Goal: Find contact information: Find contact information

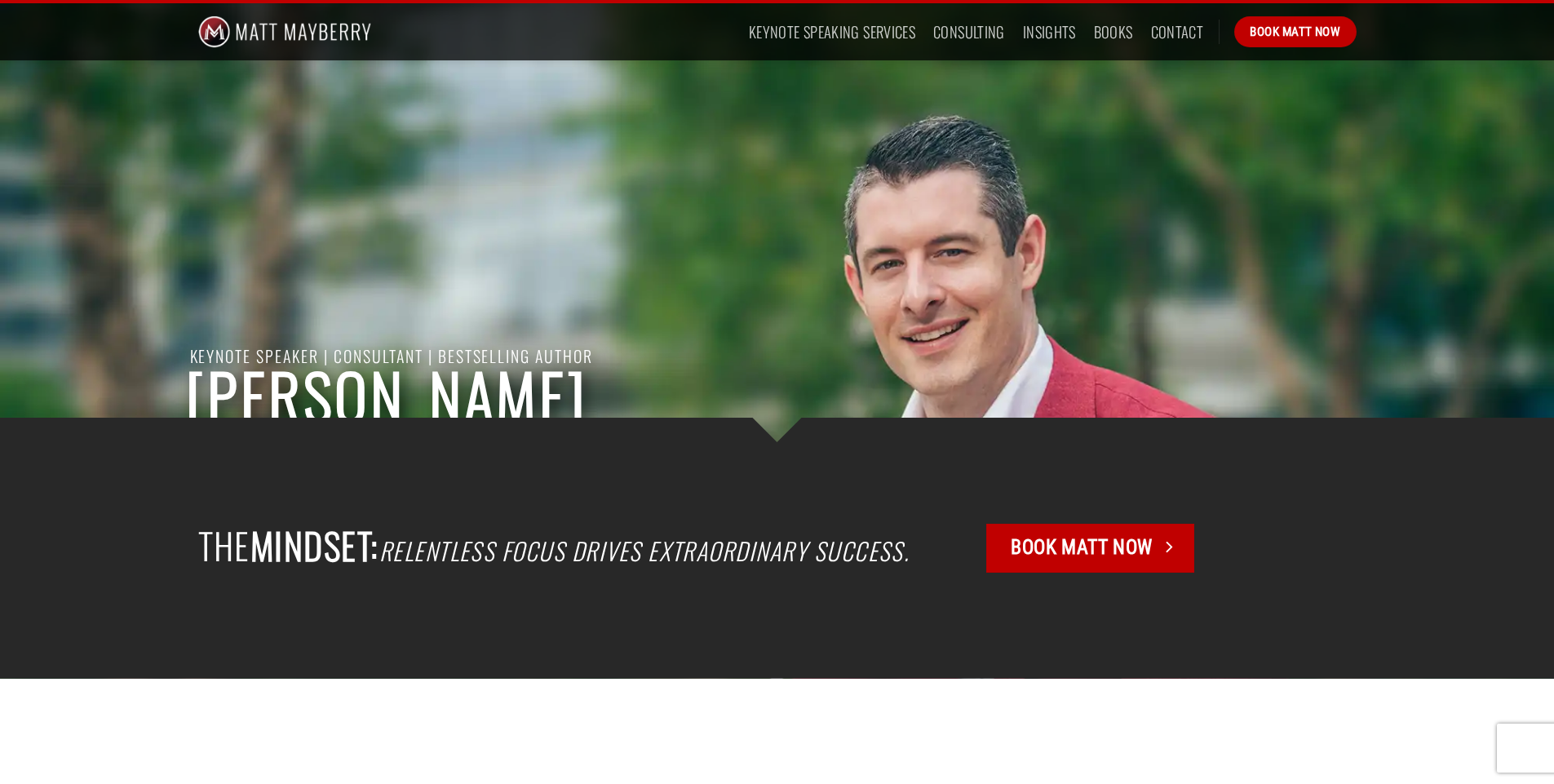
scroll to position [408, 0]
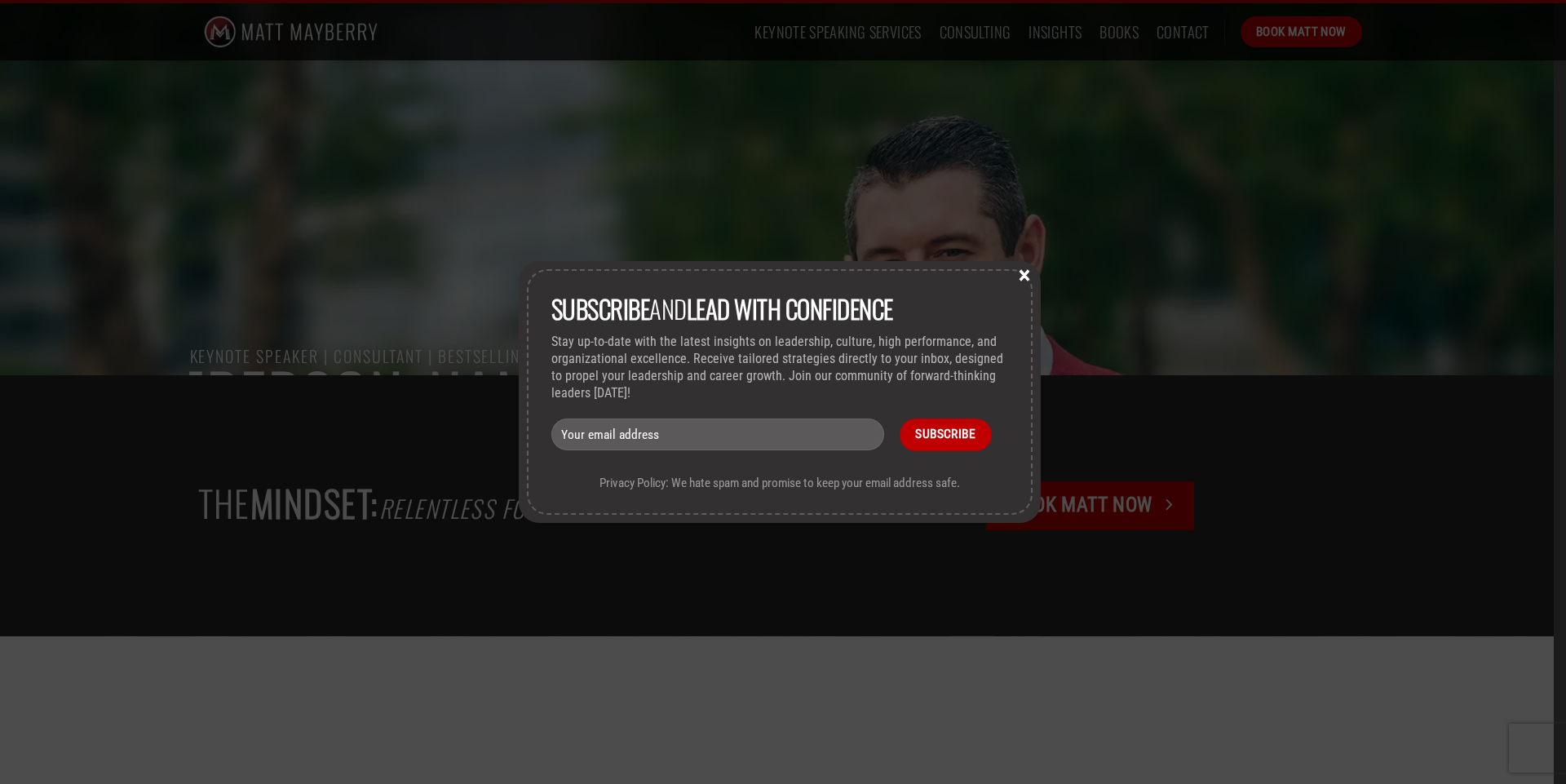
click at [1025, 271] on button "×" at bounding box center [1025, 273] width 24 height 15
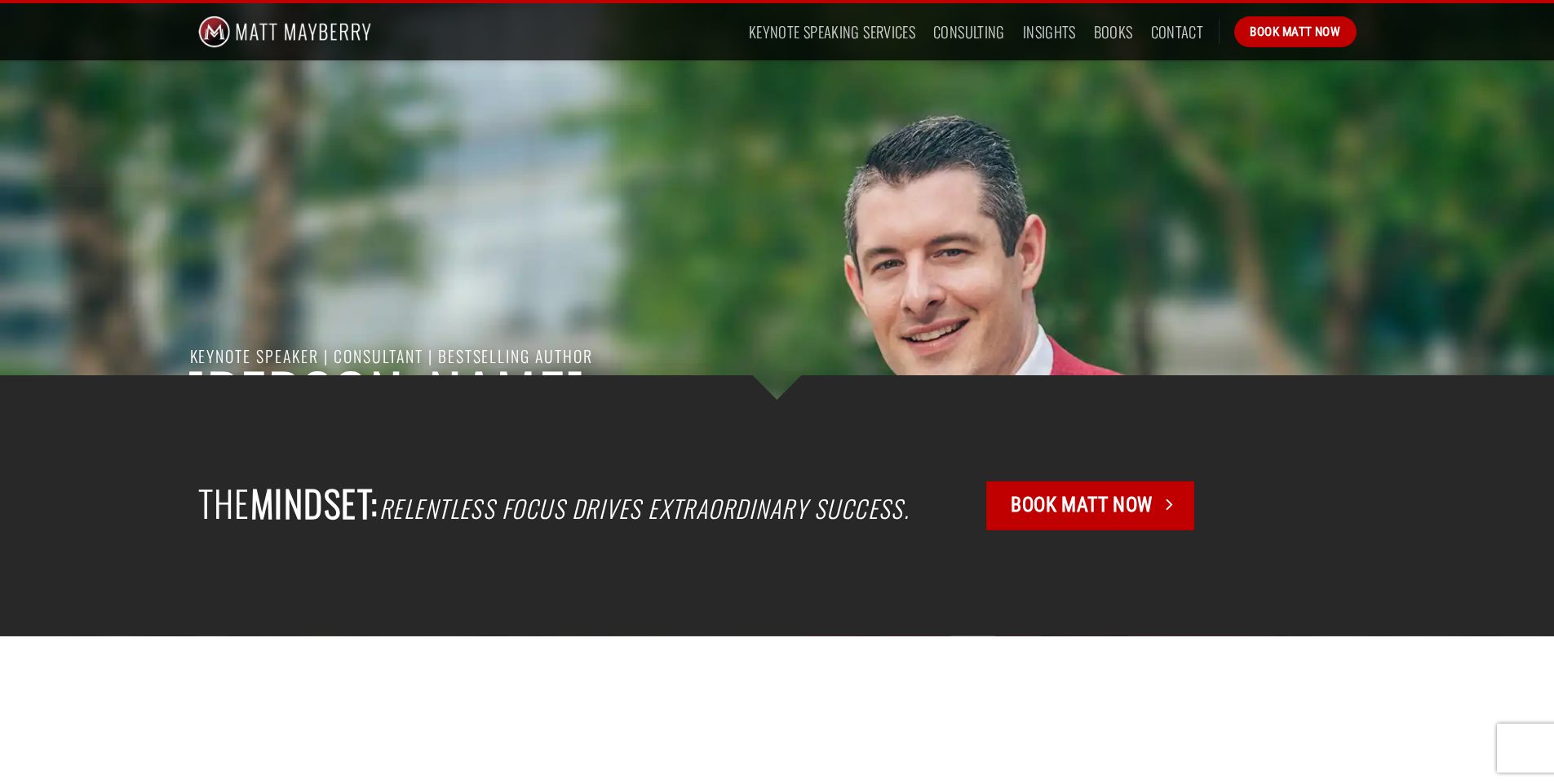
scroll to position [0, 0]
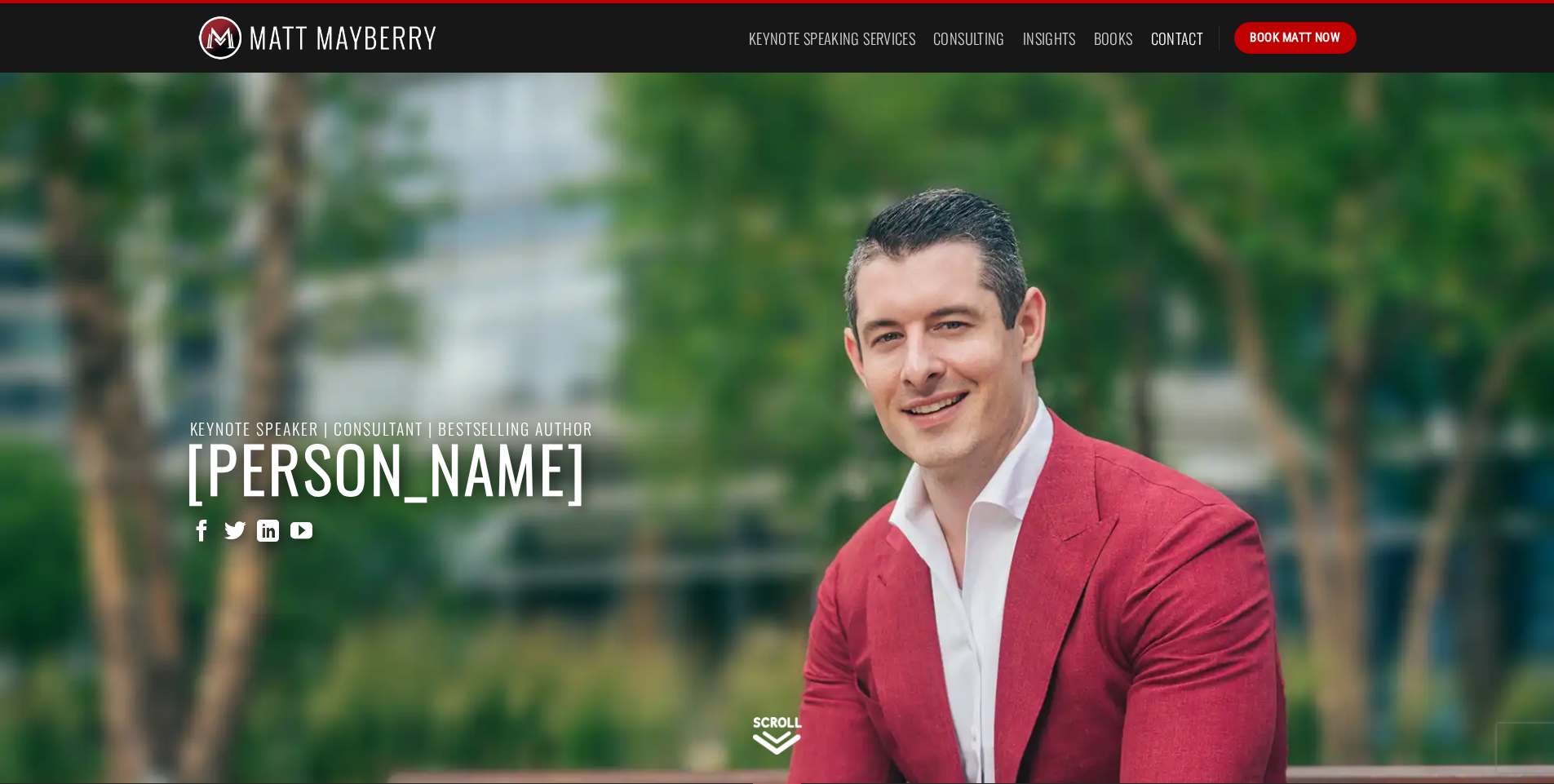
click at [1179, 39] on link "Contact" at bounding box center [1177, 38] width 53 height 29
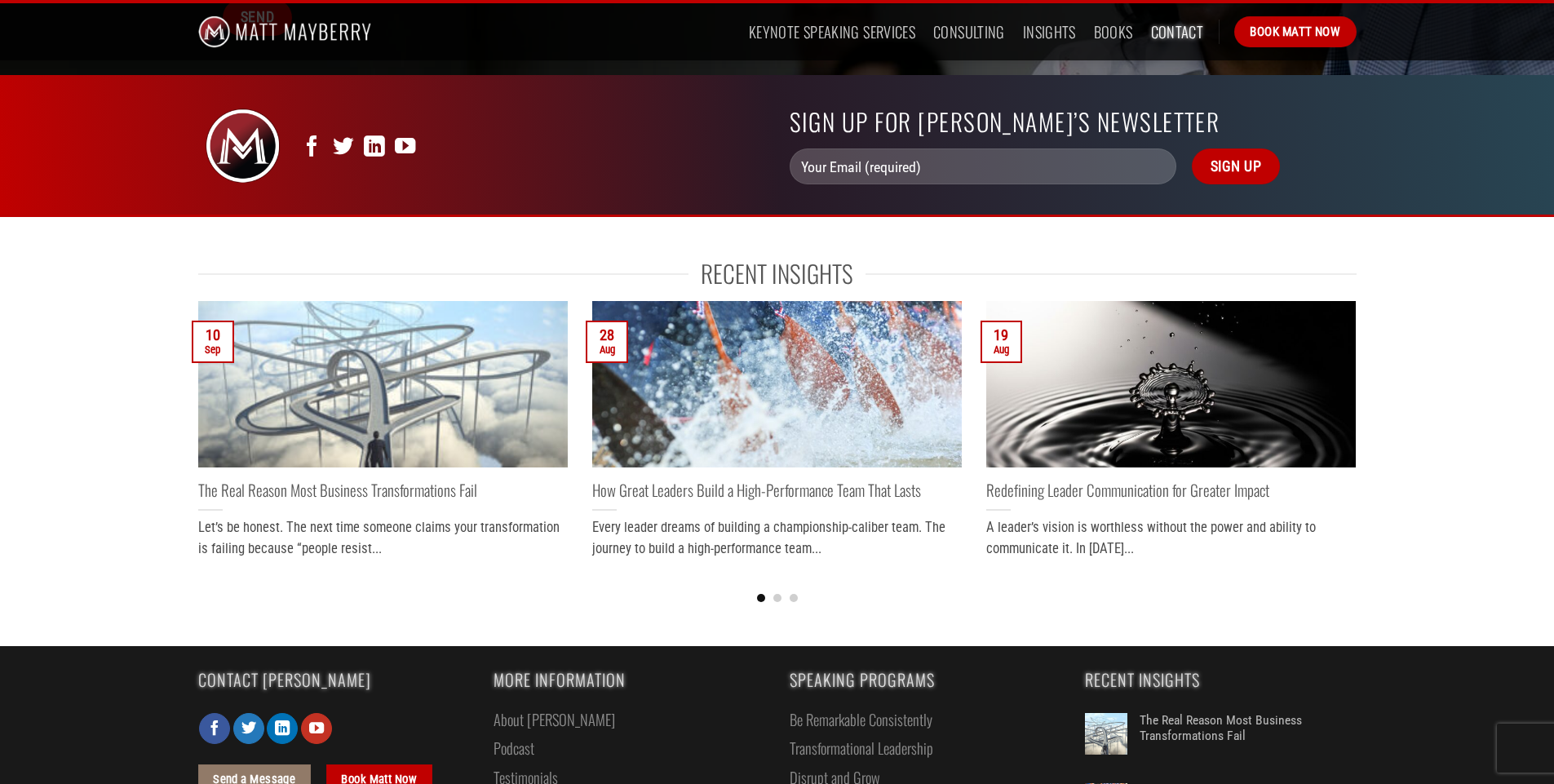
scroll to position [769, 0]
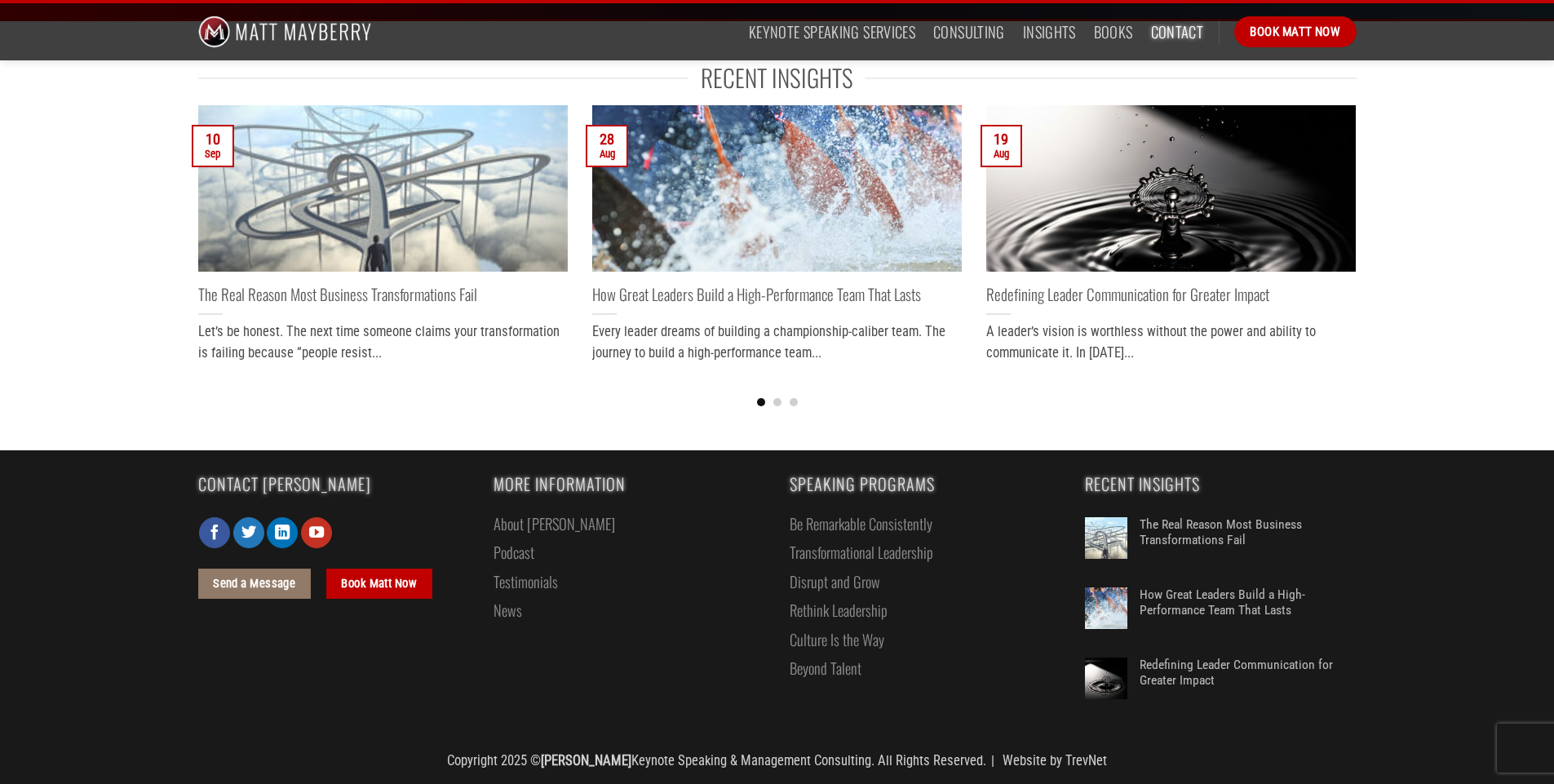
click at [531, 523] on link "About [PERSON_NAME]" at bounding box center [554, 523] width 121 height 29
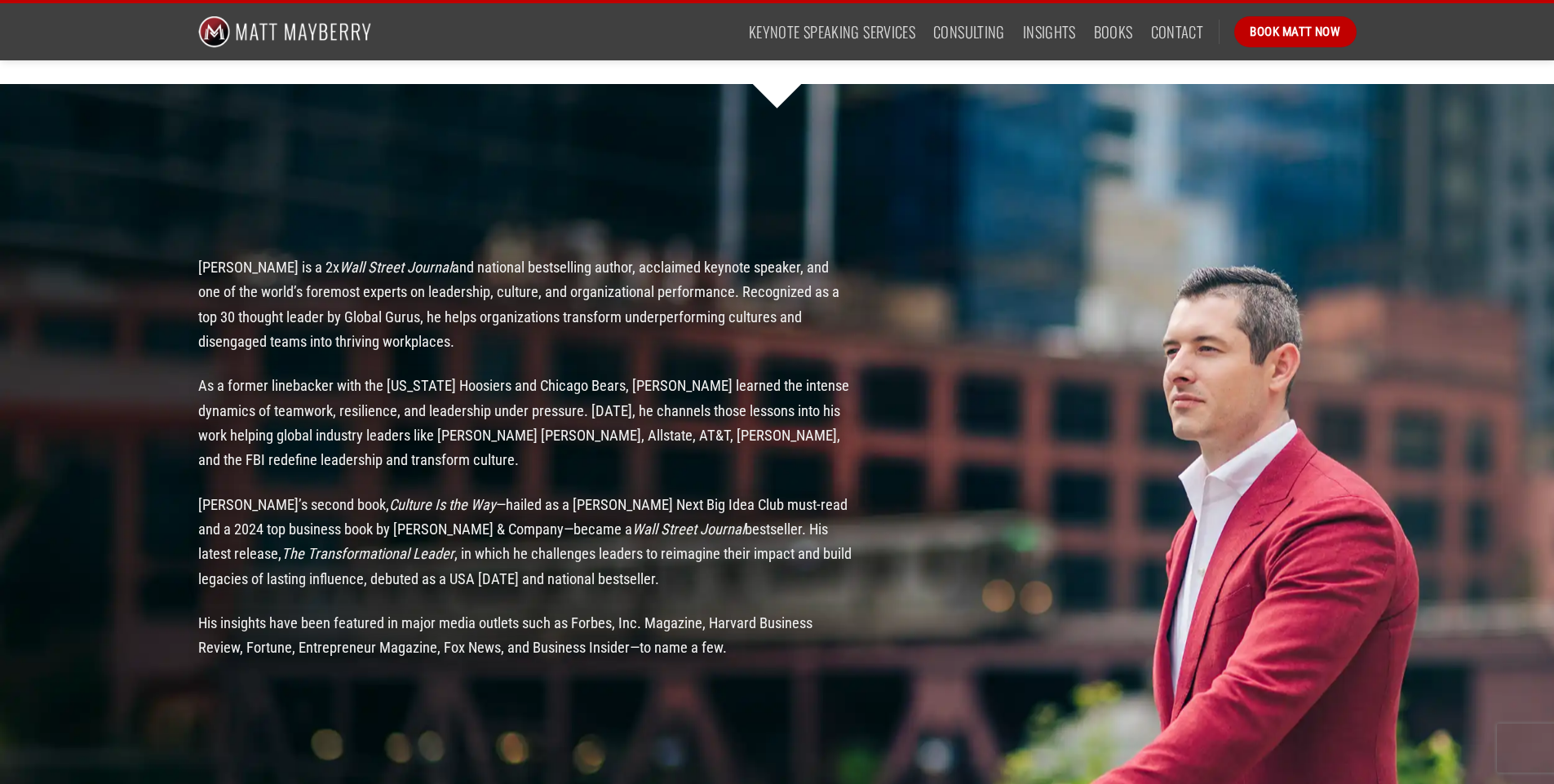
scroll to position [1793, 0]
